Goal: Communication & Community: Answer question/provide support

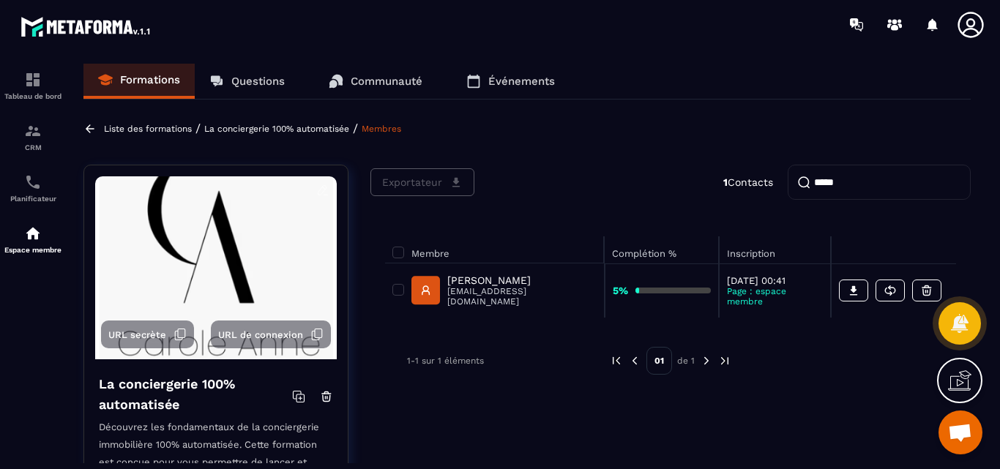
click at [255, 82] on p "Questions" at bounding box center [257, 81] width 53 height 13
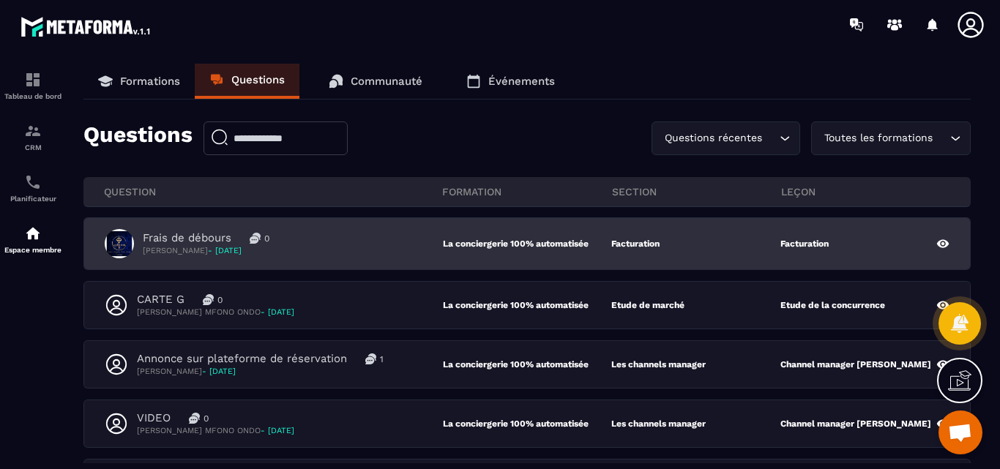
click at [180, 236] on p "Frais de débours" at bounding box center [187, 238] width 89 height 14
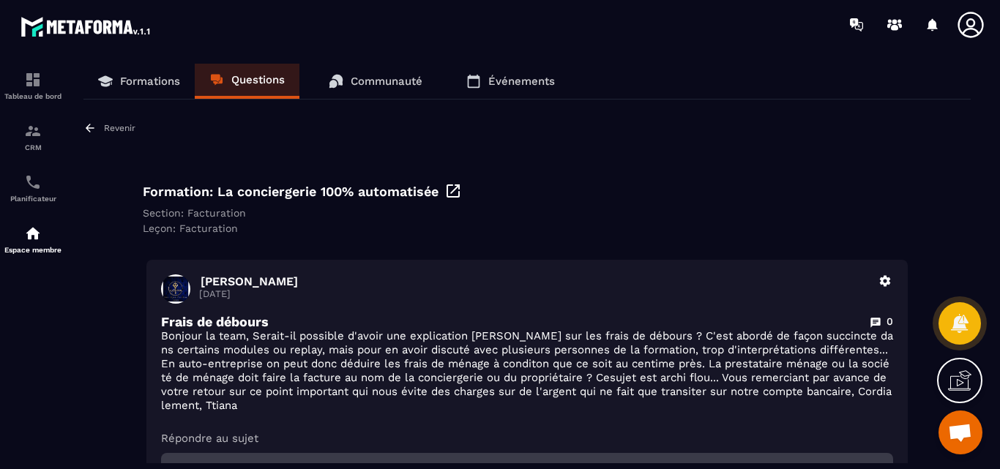
scroll to position [73, 0]
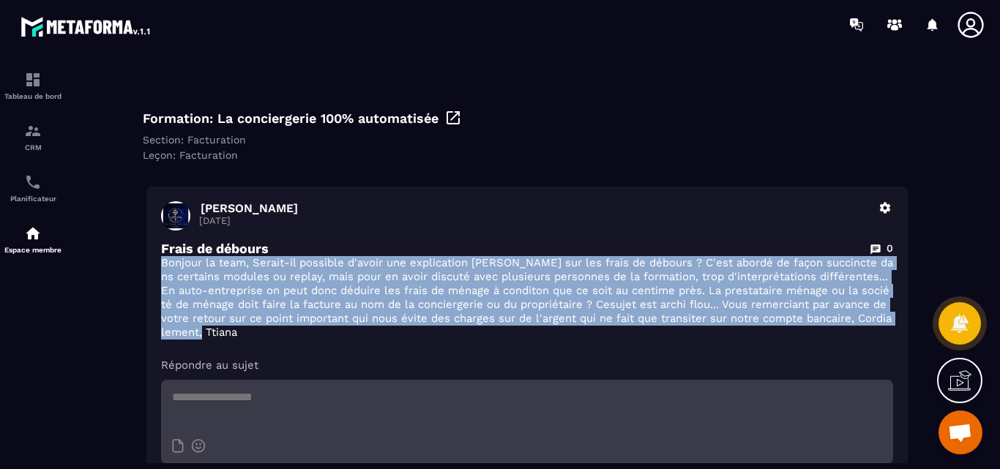
drag, startPoint x: 162, startPoint y: 263, endPoint x: 244, endPoint y: 326, distance: 103.8
click at [244, 326] on p "Bonjour la team, Serait-il possible d'avoir une explication [PERSON_NAME] sur l…" at bounding box center [527, 297] width 732 height 83
copy p "Bonjour la team, Serait-il possible d'avoir une explication [PERSON_NAME] sur l…"
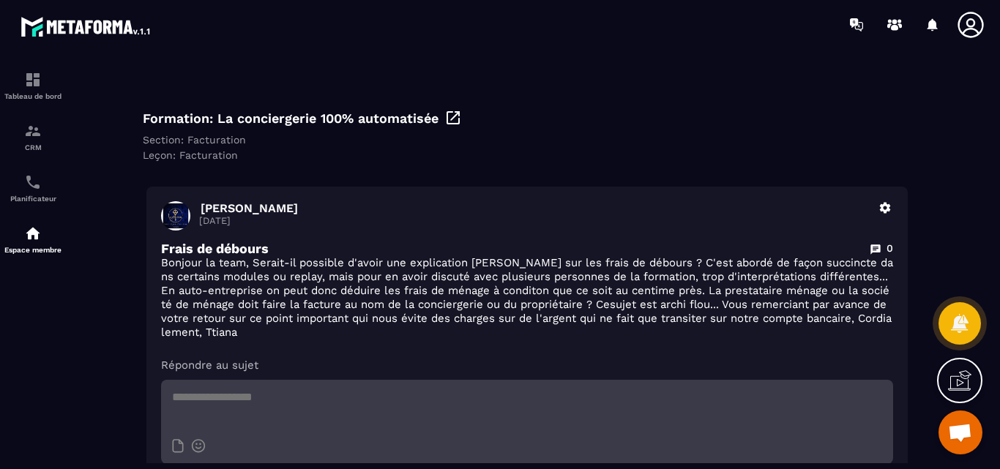
click at [393, 351] on div "[PERSON_NAME] [DATE] Supprimer Frais de débours 0 Bonjour la team, Serait-il po…" at bounding box center [526, 356] width 761 height 338
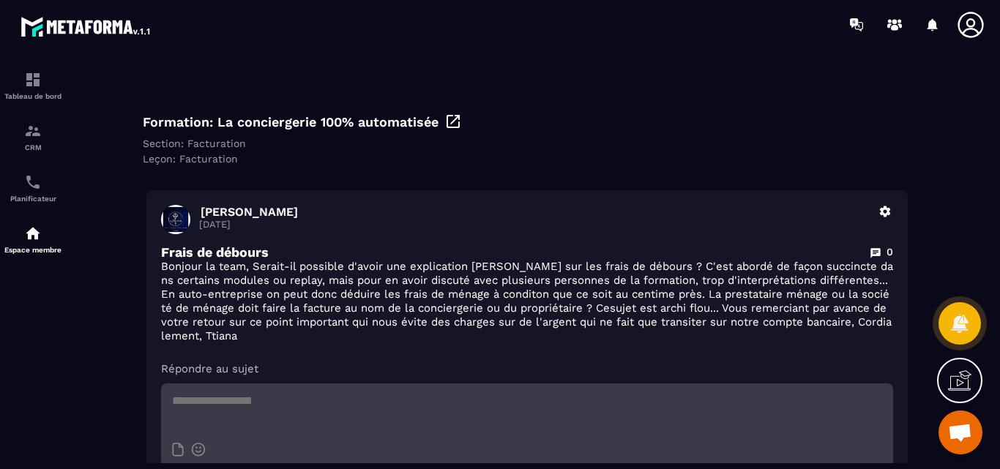
scroll to position [0, 0]
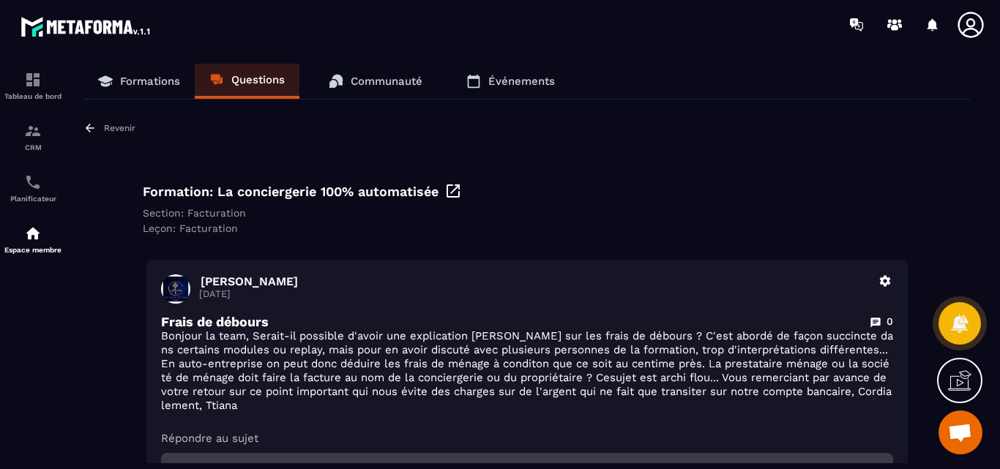
click at [116, 132] on p "Revenir" at bounding box center [119, 128] width 31 height 10
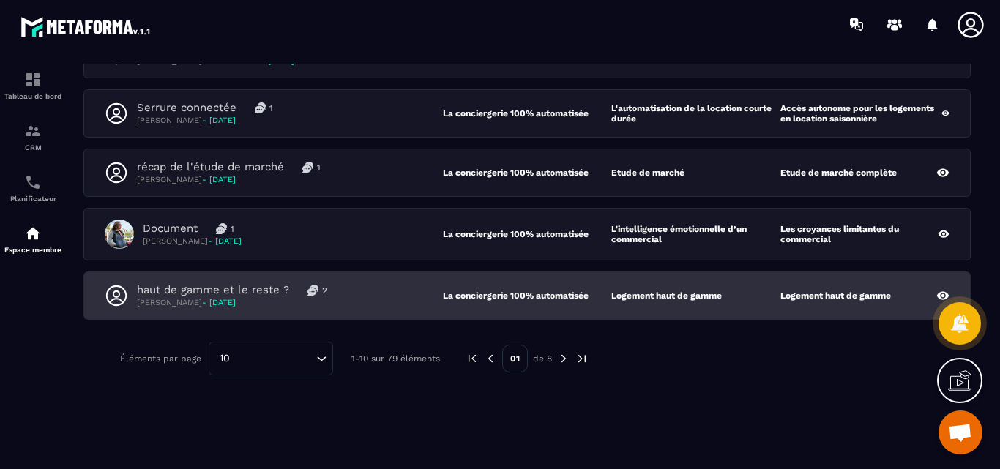
scroll to position [195, 0]
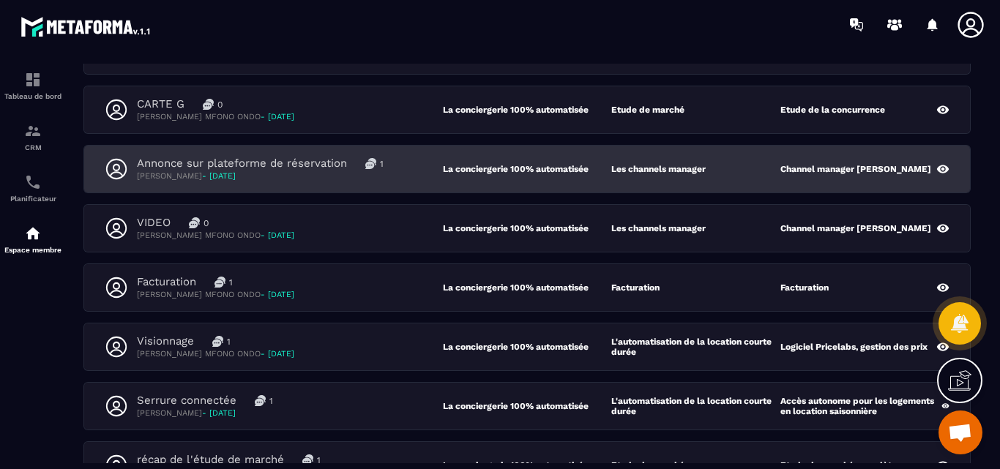
click at [298, 160] on p "Annonce sur plateforme de réservation" at bounding box center [242, 164] width 210 height 14
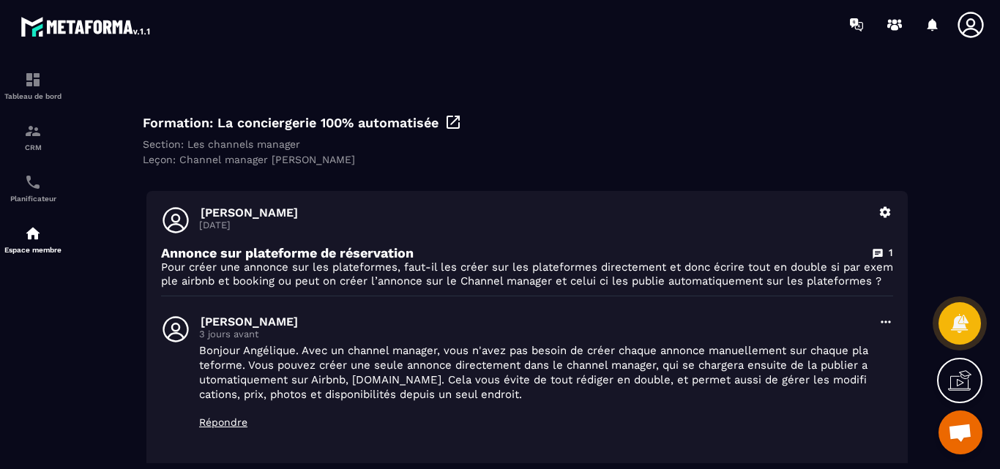
scroll to position [146, 0]
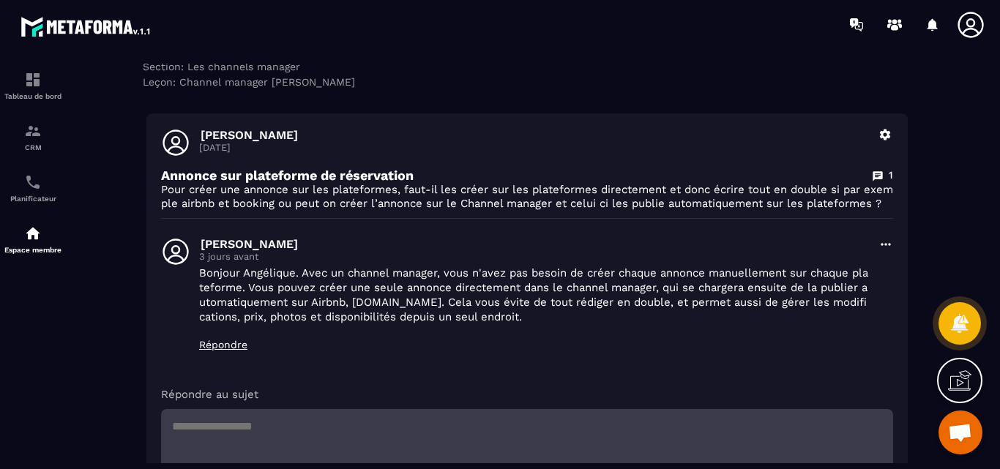
click at [886, 252] on icon at bounding box center [885, 244] width 15 height 15
click at [854, 315] on button "Supprimer" at bounding box center [843, 303] width 100 height 26
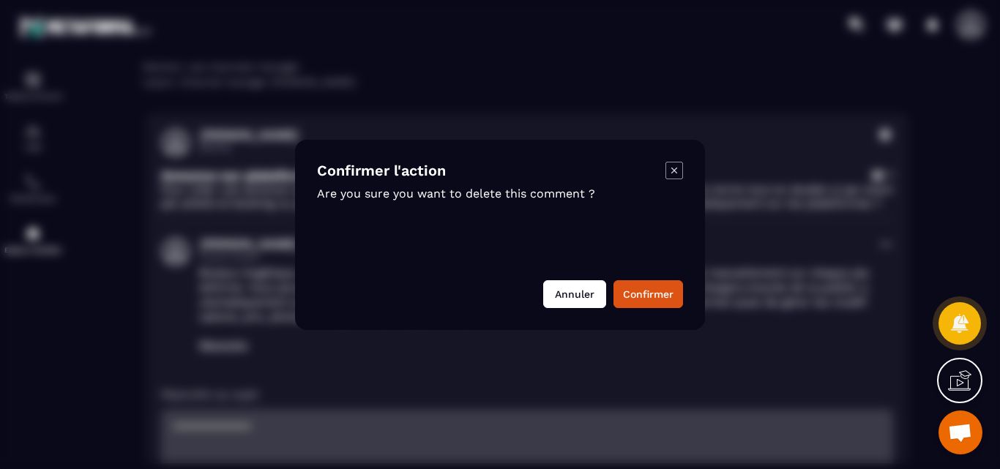
click at [573, 296] on button "Annuler" at bounding box center [574, 294] width 63 height 28
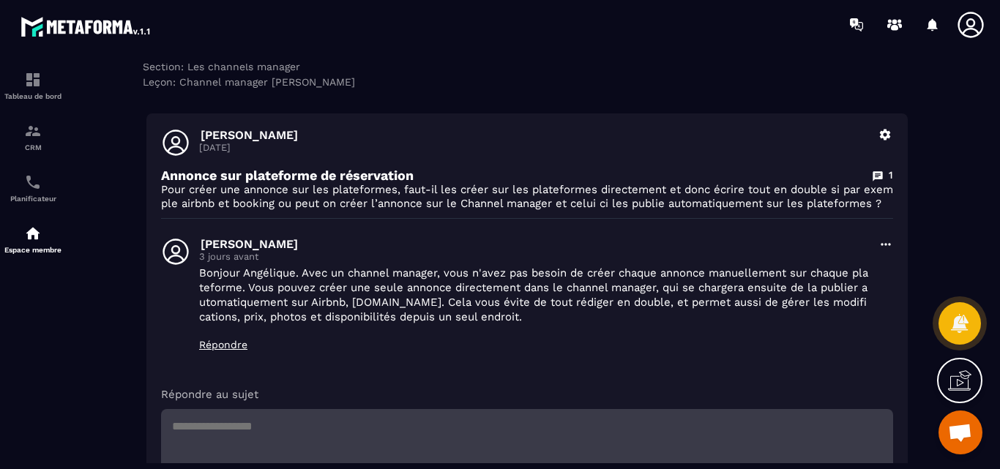
click at [884, 252] on icon at bounding box center [885, 244] width 15 height 15
click at [841, 287] on button "Modifier" at bounding box center [843, 277] width 100 height 26
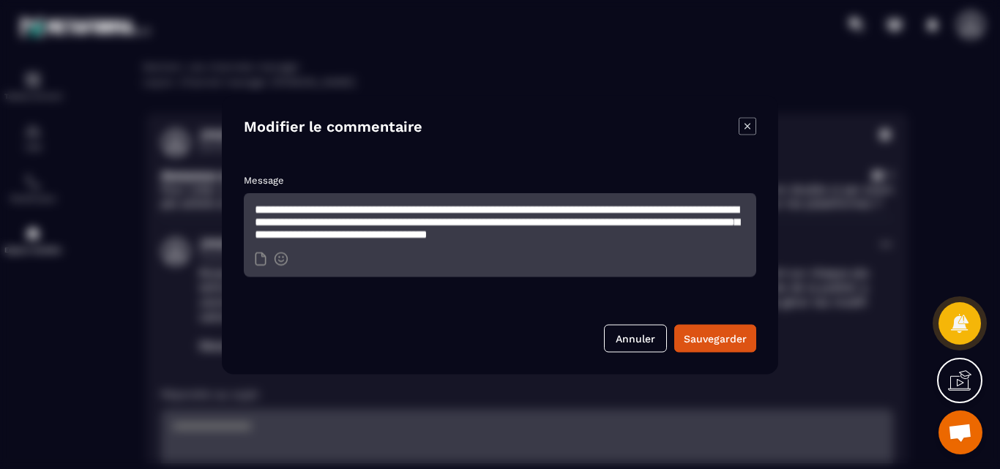
scroll to position [0, 0]
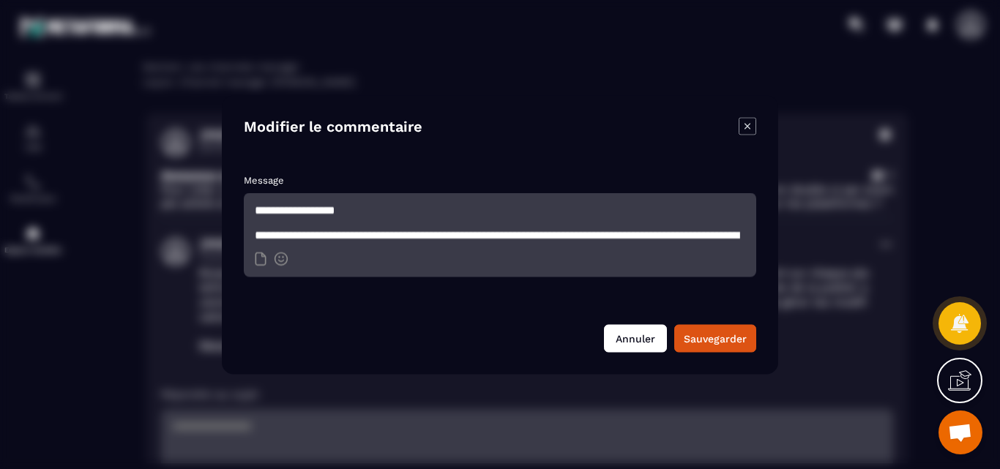
click at [631, 339] on button "Annuler" at bounding box center [635, 338] width 63 height 28
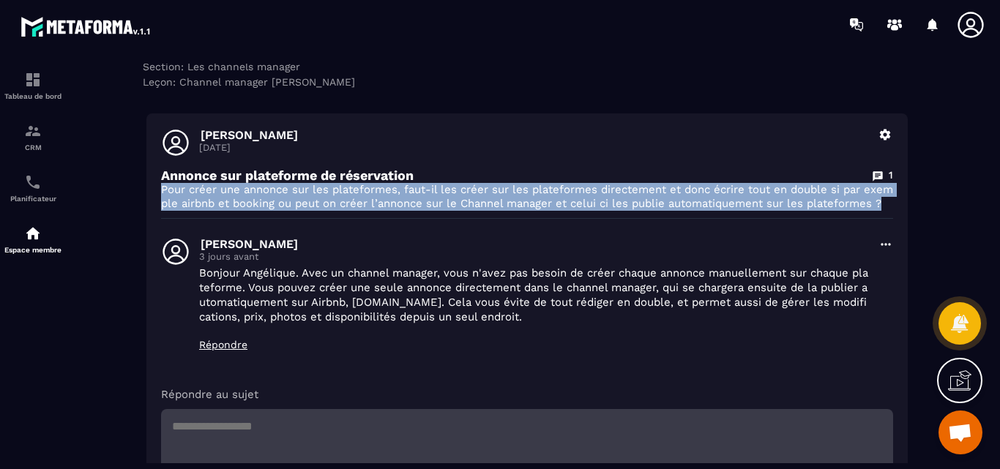
drag, startPoint x: 163, startPoint y: 191, endPoint x: 320, endPoint y: 217, distance: 159.5
click at [320, 211] on p "Pour créer une annonce sur les plateformes, faut-il les créer sur les plateform…" at bounding box center [527, 197] width 732 height 28
copy p "Pour créer une annonce sur les plateformes, faut-il les créer sur les plateform…"
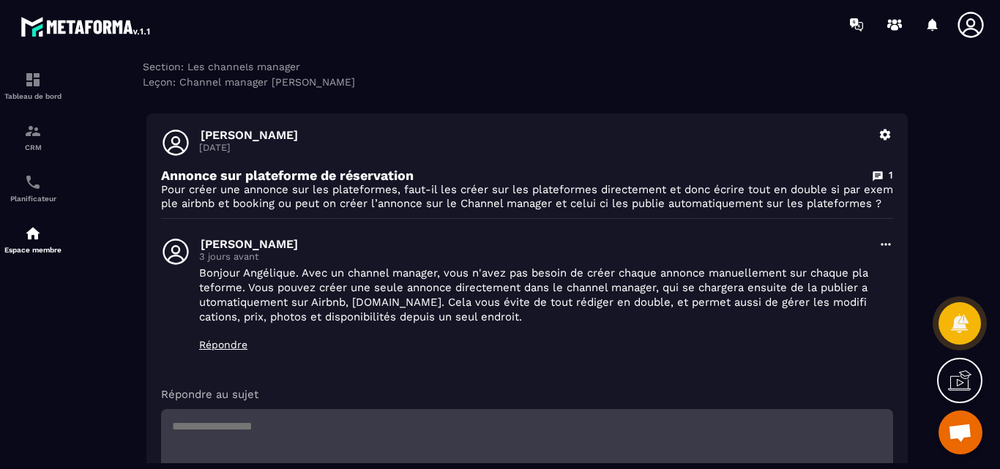
click at [888, 252] on icon at bounding box center [885, 244] width 15 height 15
click at [837, 290] on button "Modifier" at bounding box center [843, 277] width 100 height 26
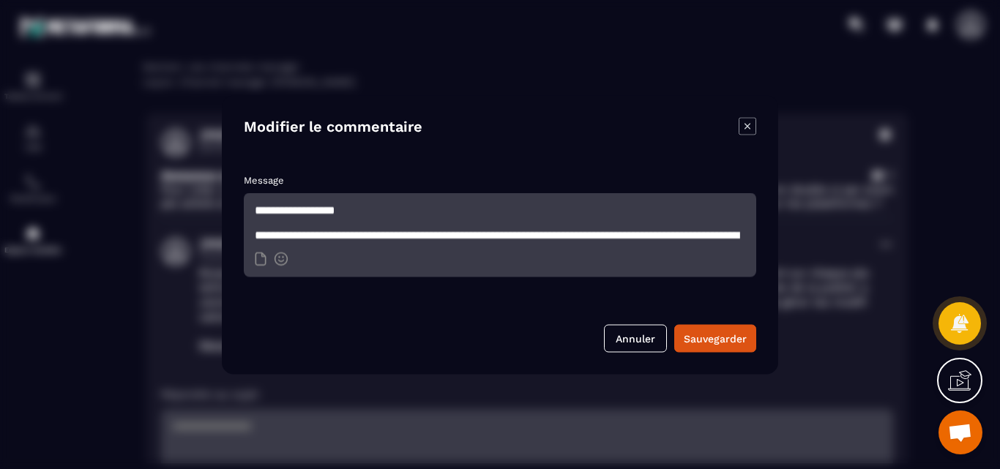
click at [308, 236] on textarea "**********" at bounding box center [500, 218] width 512 height 51
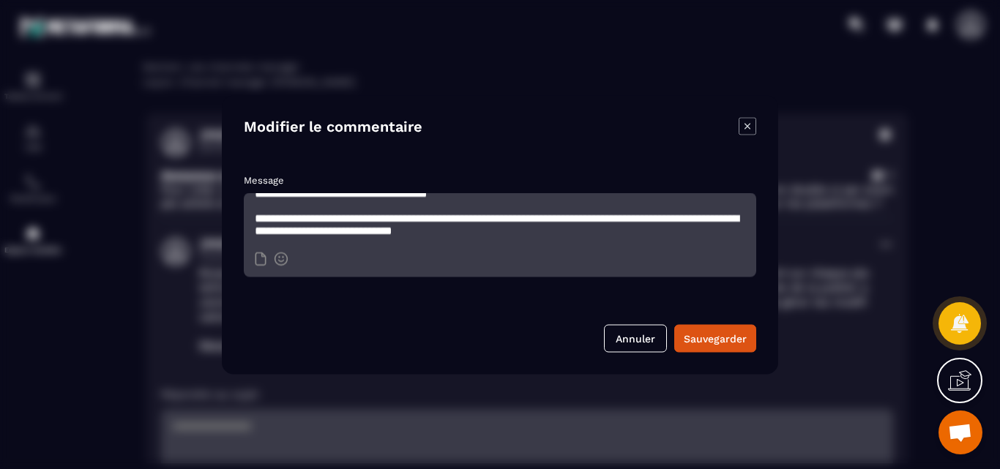
scroll to position [96, 0]
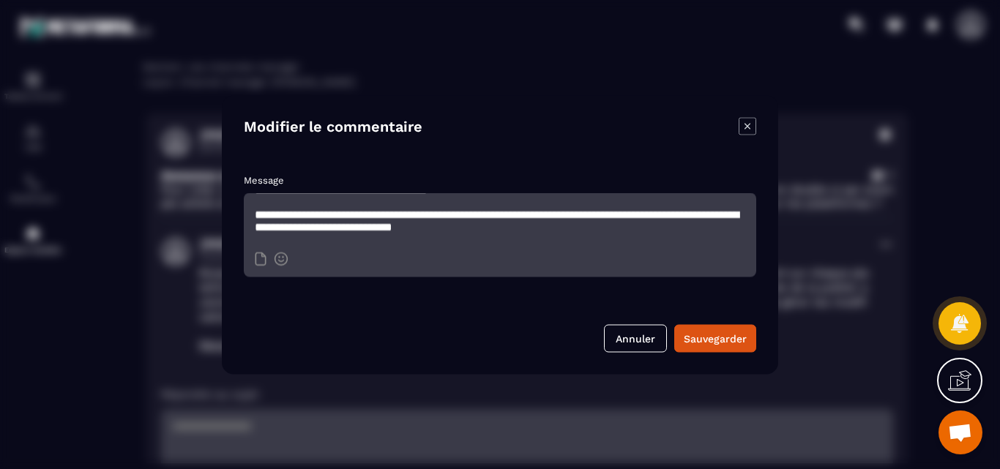
drag, startPoint x: 253, startPoint y: 236, endPoint x: 692, endPoint y: 228, distance: 439.3
click at [692, 228] on textarea "**********" at bounding box center [500, 218] width 512 height 51
paste textarea "**********"
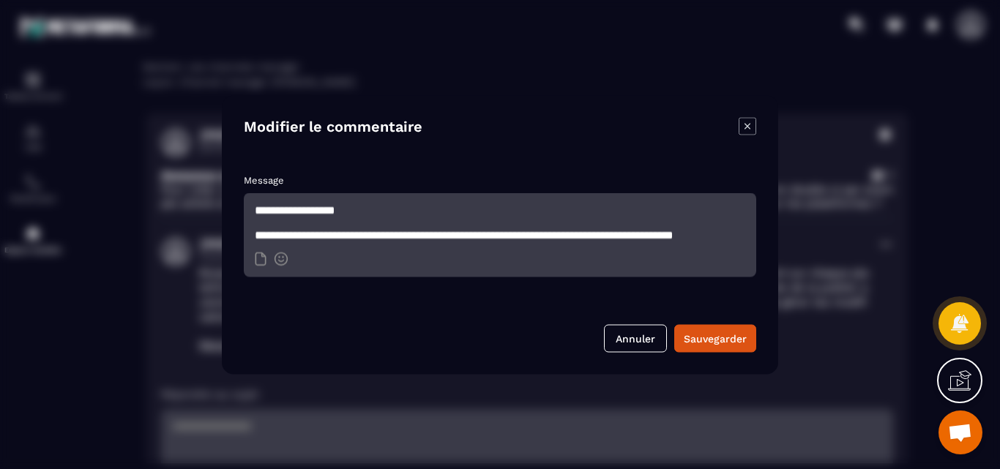
scroll to position [73, 0]
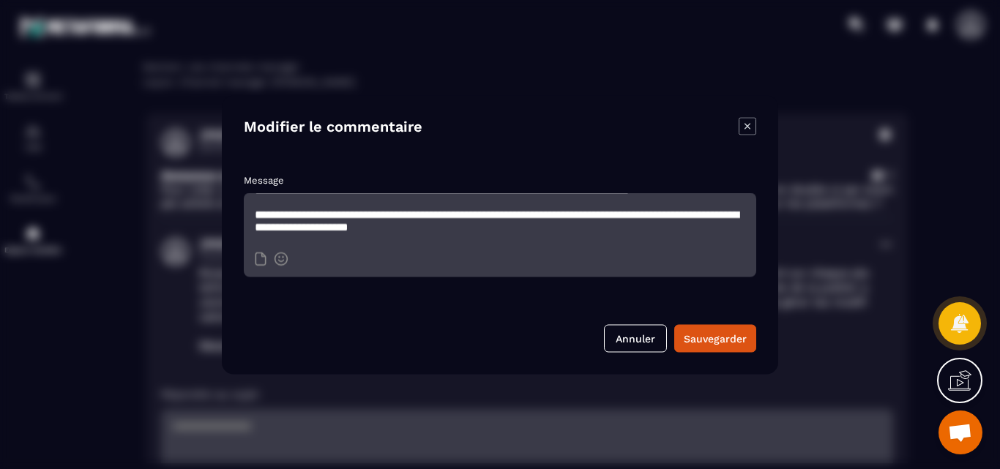
drag, startPoint x: 499, startPoint y: 222, endPoint x: 247, endPoint y: 221, distance: 251.8
click at [247, 221] on textarea "**********" at bounding box center [500, 218] width 512 height 51
type textarea "**********"
click at [718, 340] on div "Sauvegarder" at bounding box center [715, 338] width 63 height 15
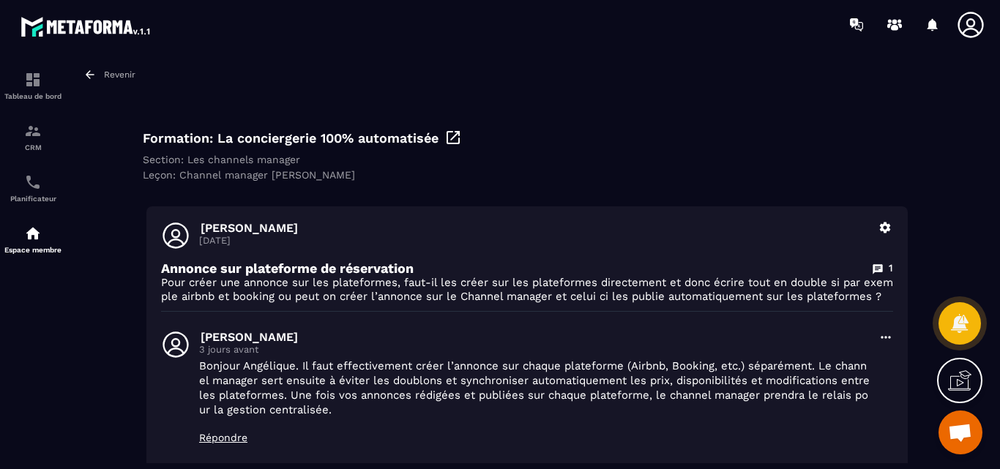
scroll to position [0, 0]
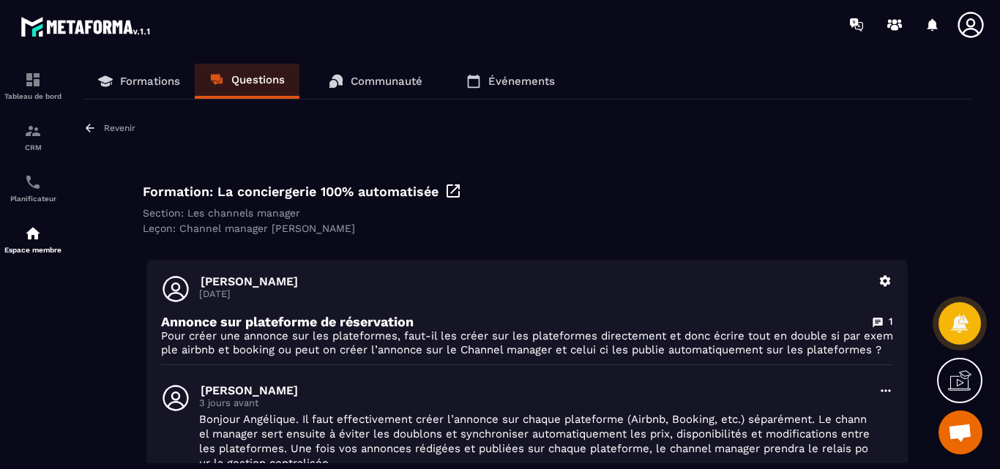
click at [116, 129] on p "Revenir" at bounding box center [119, 128] width 31 height 10
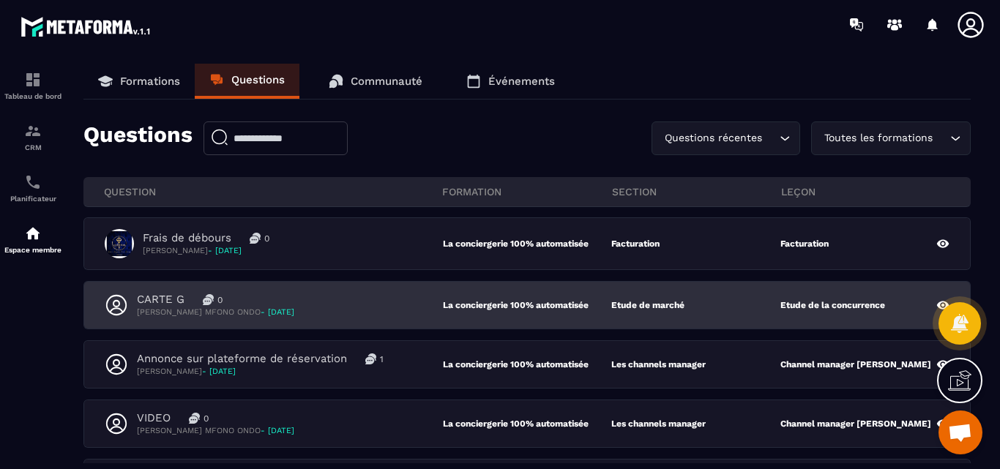
click at [157, 298] on p "CARTE G" at bounding box center [161, 300] width 48 height 14
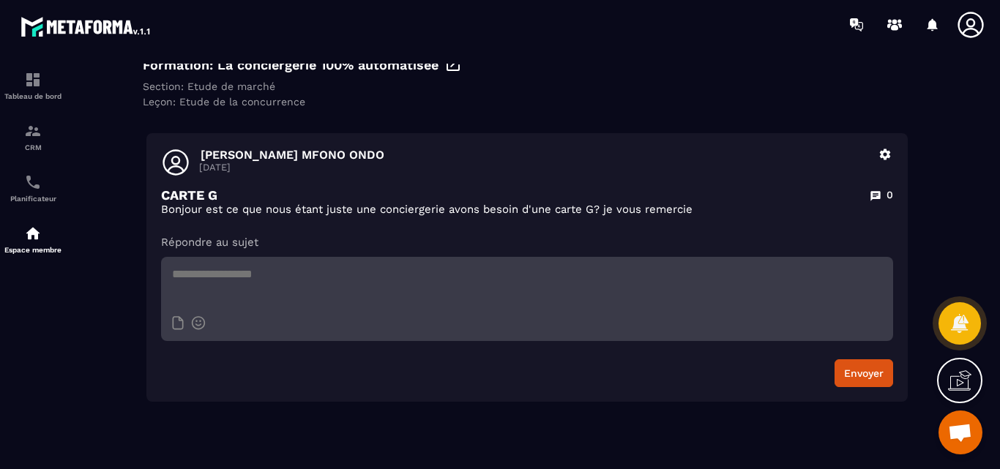
scroll to position [146, 0]
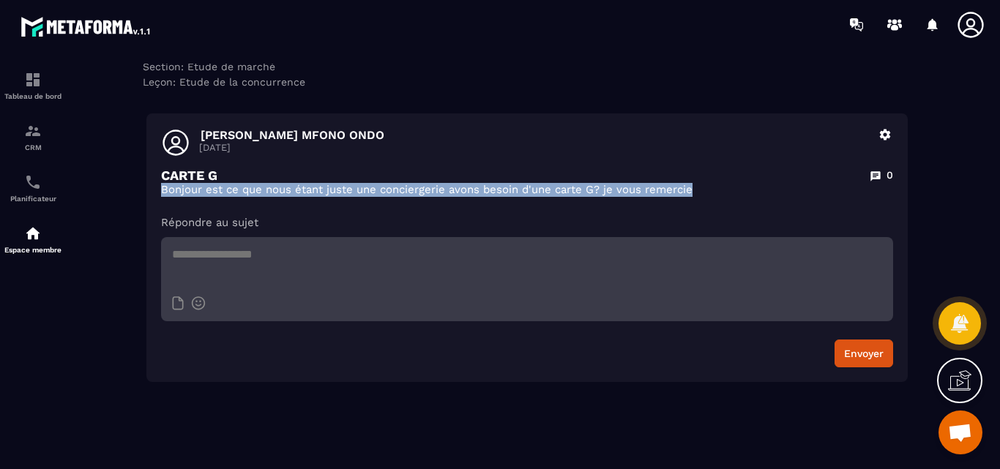
drag, startPoint x: 161, startPoint y: 190, endPoint x: 702, endPoint y: 188, distance: 540.9
click at [702, 188] on p "Bonjour est ce que nous étant juste une conciergerie avons besoin d'une carte G…" at bounding box center [527, 190] width 732 height 14
copy p "Bonjour est ce que nous étant juste une conciergerie avons besoin d'une carte G…"
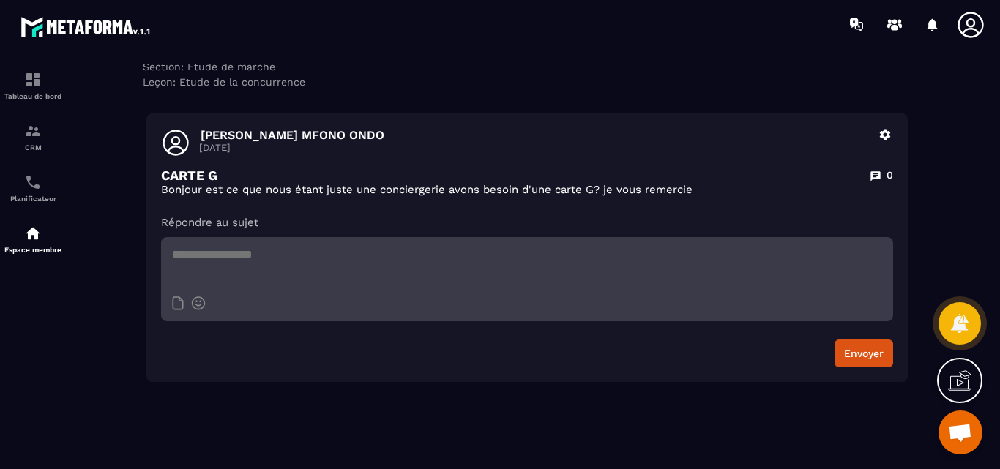
click at [190, 250] on textarea at bounding box center [527, 262] width 732 height 51
paste textarea "**********"
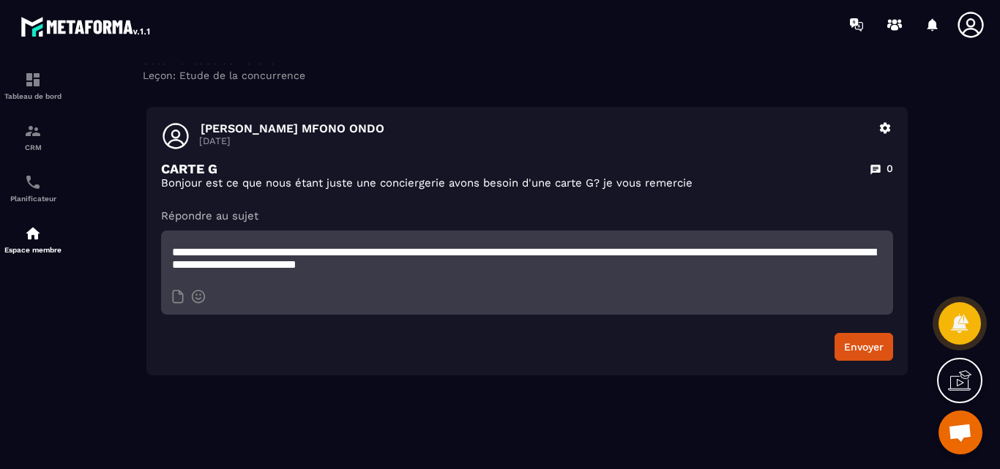
scroll to position [0, 0]
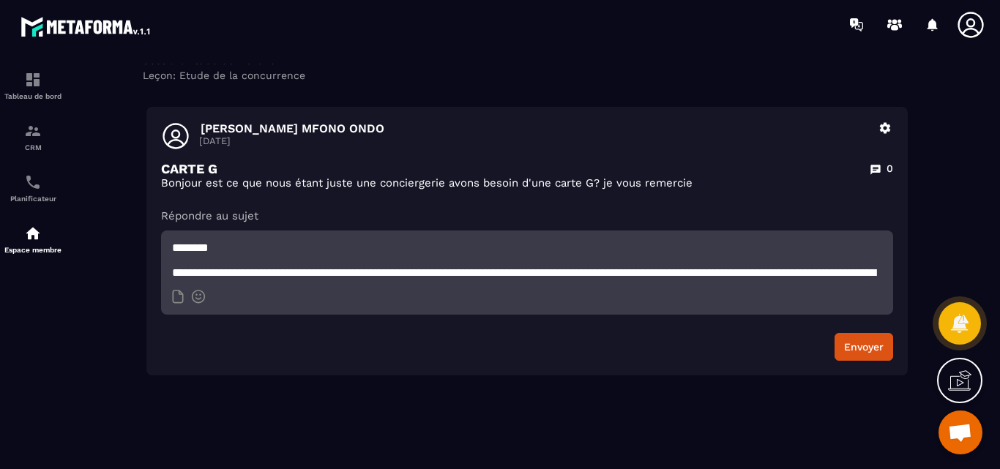
click at [217, 248] on textarea "**********" at bounding box center [527, 256] width 732 height 51
click at [274, 248] on textarea "**********" at bounding box center [527, 256] width 732 height 51
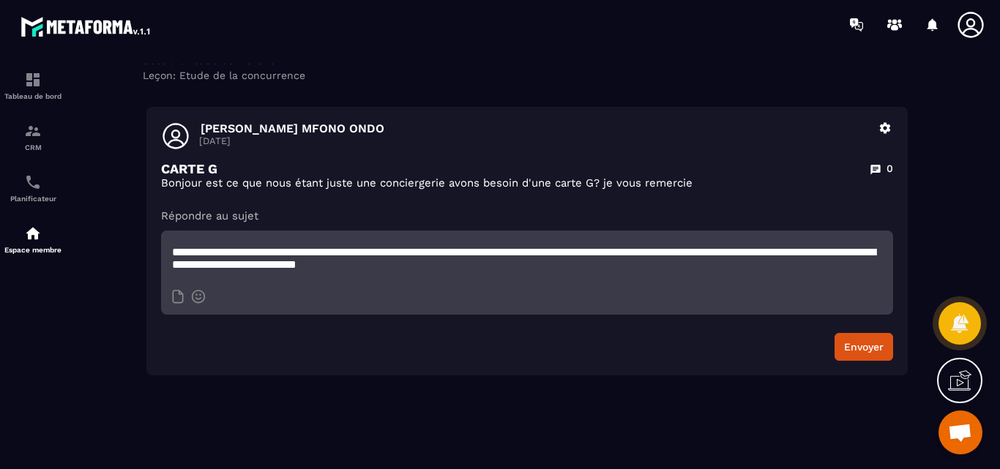
scroll to position [82, 0]
type textarea "**********"
click at [865, 348] on button "Envoyer" at bounding box center [863, 347] width 59 height 28
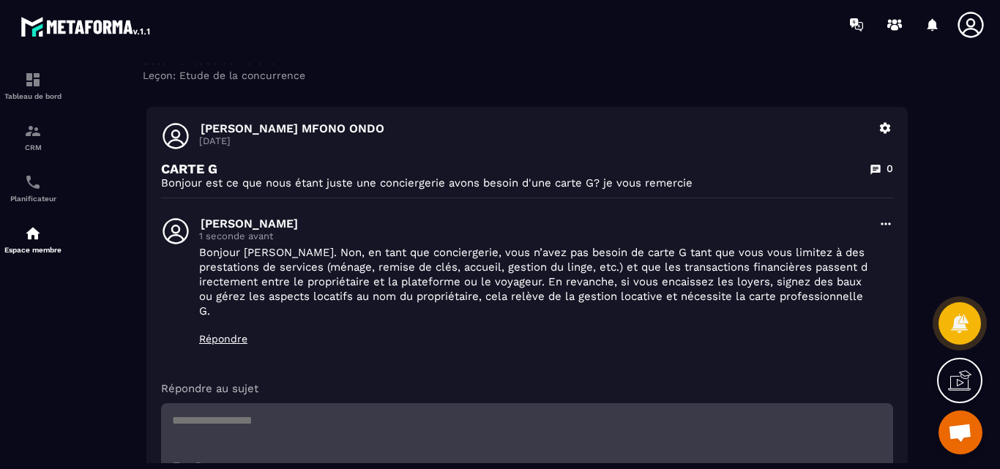
scroll to position [0, 0]
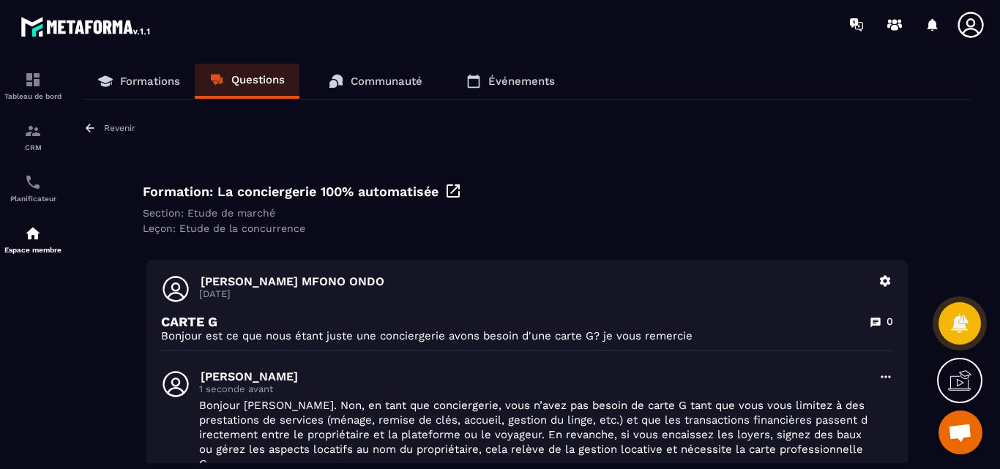
click at [121, 126] on p "Revenir" at bounding box center [119, 128] width 31 height 10
